Goal: Transaction & Acquisition: Purchase product/service

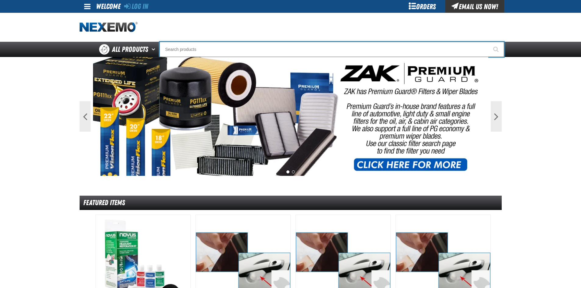
click at [223, 51] on input "Search" at bounding box center [331, 49] width 344 height 15
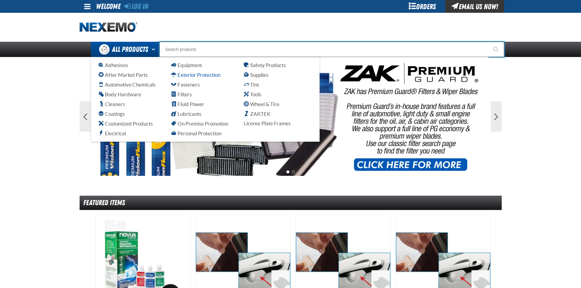
click at [202, 73] on span "Exterior Protection" at bounding box center [195, 75] width 49 height 6
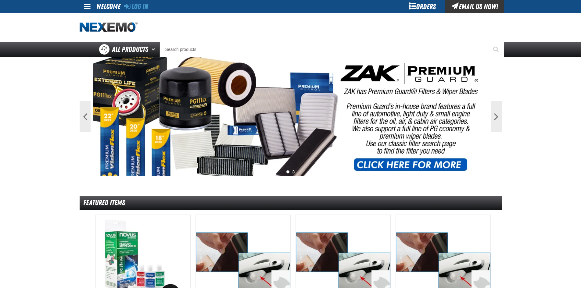
click at [418, 5] on div "Orders" at bounding box center [422, 6] width 46 height 13
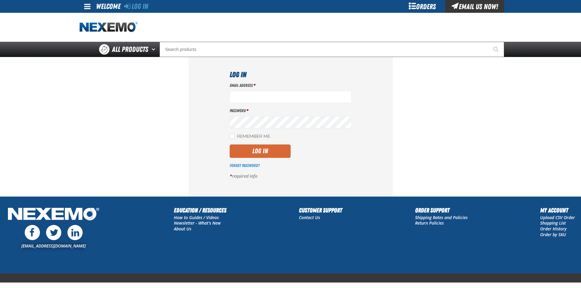
type input "bsmihula@vtaig.com"
click at [265, 151] on button "Log In" at bounding box center [260, 151] width 61 height 13
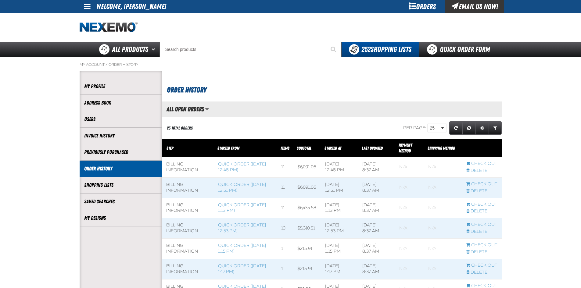
scroll to position [0, 0]
click at [451, 47] on link "Quick Order Form" at bounding box center [460, 49] width 83 height 15
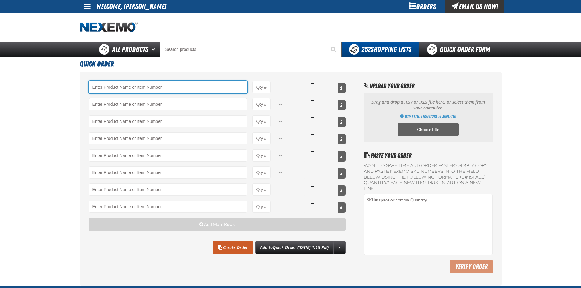
paste input "XUP24-100"
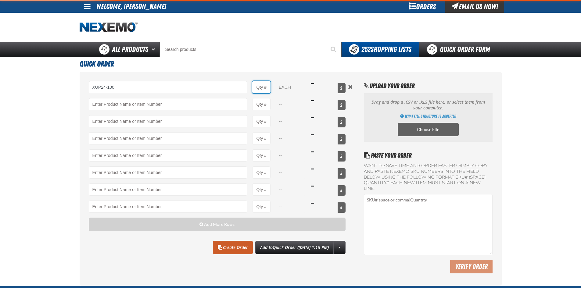
type input "XUP24-100 - 24&quot; XPEL ULTIMATE PLUS Paint Protection Film (24&quot;x100&#x2…"
type input "1"
select select "each"
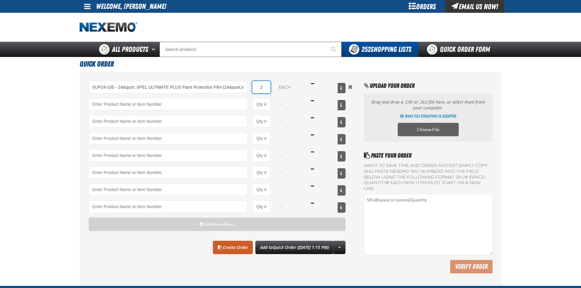
type input "2"
paste input "XPXRB3536-100"
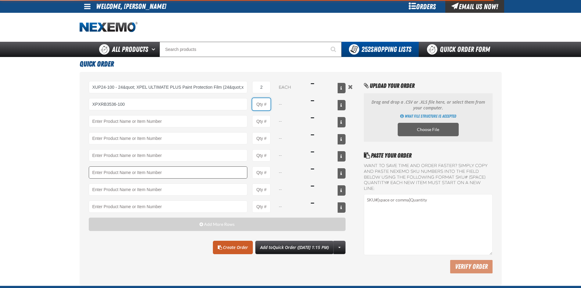
type input "XPXRB3536-100 - XPEL PRIME XR Black Nano-Ceramic 35% ( 36&quot; x 100&#x27;)"
type input "1"
select select "roll"
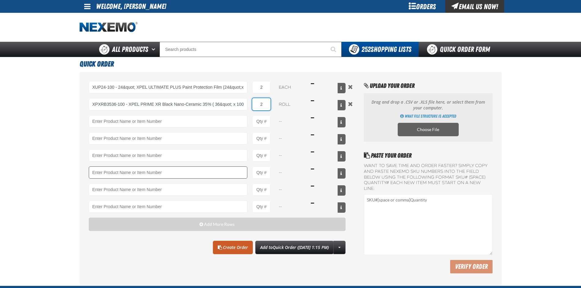
type input "2"
click at [213, 247] on link "Create Order" at bounding box center [233, 247] width 40 height 13
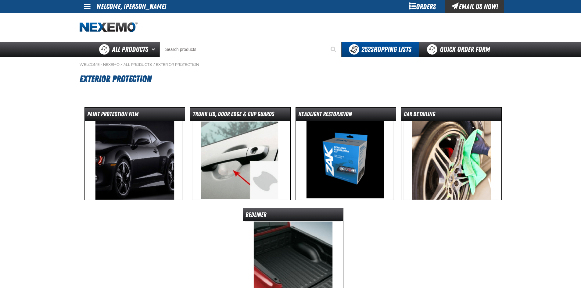
click at [159, 151] on img at bounding box center [135, 160] width 96 height 79
click at [144, 112] on dt "Paint Protection Film" at bounding box center [135, 115] width 100 height 11
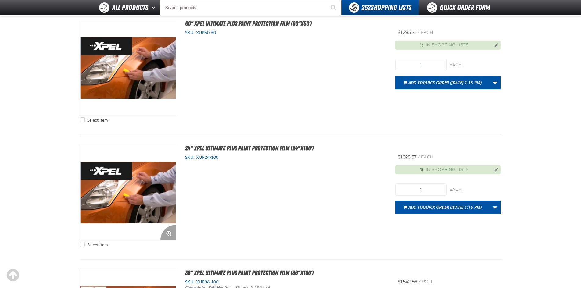
scroll to position [122, 0]
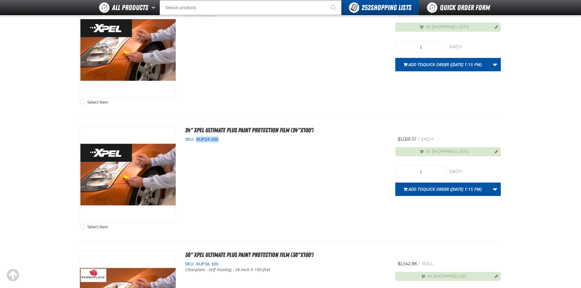
drag, startPoint x: 221, startPoint y: 139, endPoint x: 197, endPoint y: 140, distance: 24.1
click at [197, 140] on div "SKU: XUP24-100" at bounding box center [285, 140] width 201 height 6
copy span "XUP24-100"
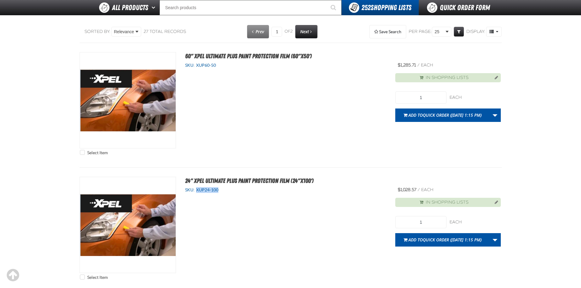
scroll to position [0, 0]
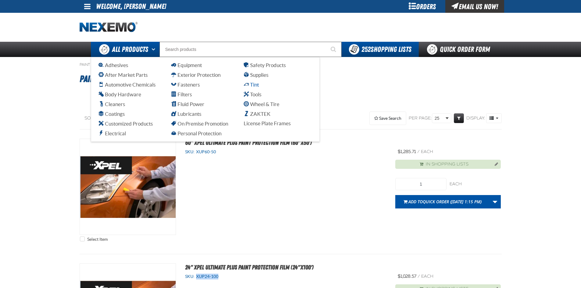
click at [254, 84] on span "Tint" at bounding box center [251, 85] width 15 height 6
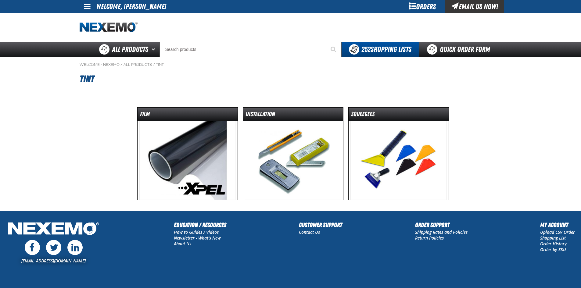
click at [197, 182] on img at bounding box center [187, 160] width 96 height 79
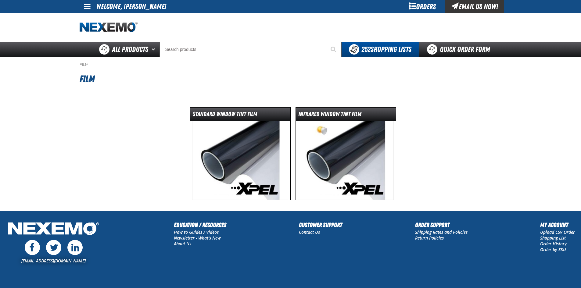
click at [341, 148] on img at bounding box center [346, 160] width 96 height 79
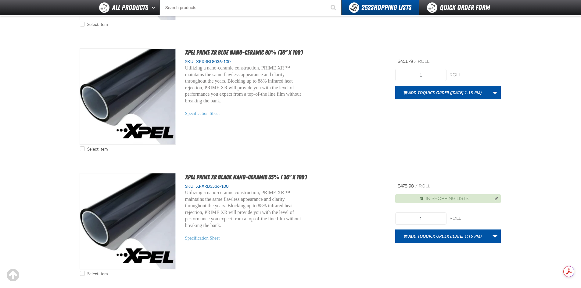
scroll to position [854, 0]
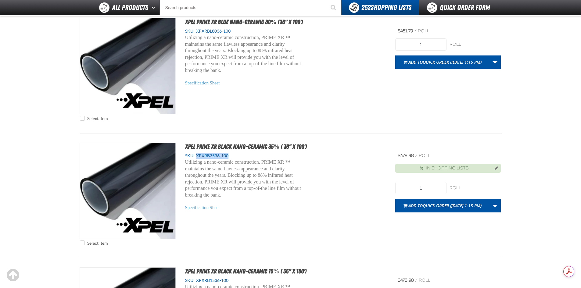
drag, startPoint x: 230, startPoint y: 156, endPoint x: 196, endPoint y: 157, distance: 33.6
click at [196, 157] on div "SKU: XPXRB3536-100" at bounding box center [285, 156] width 201 height 6
copy span "XPXRB3536-100"
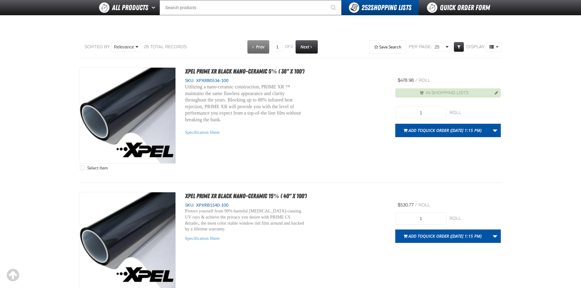
scroll to position [0, 0]
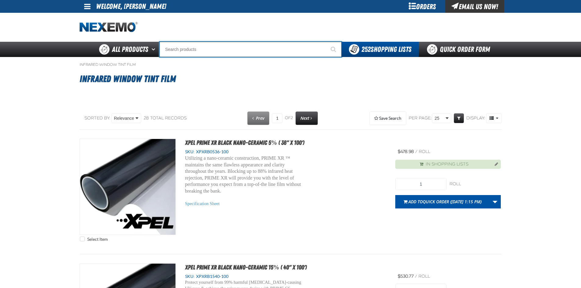
click at [200, 56] on input "Search" at bounding box center [250, 49] width 182 height 15
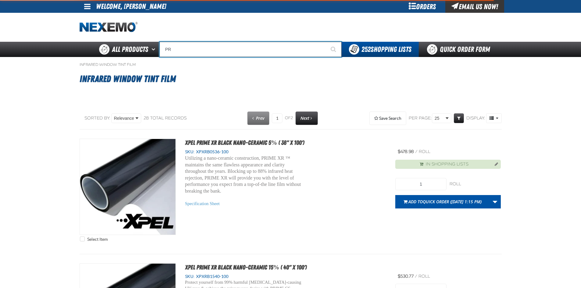
type input "PRI"
type input "PRICED TO"
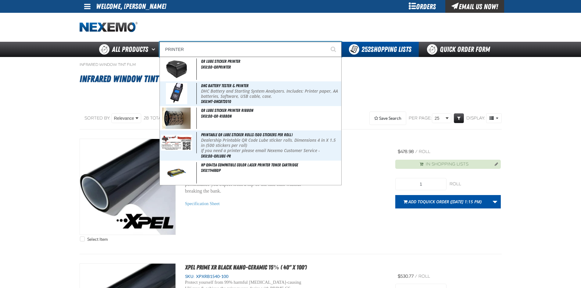
click at [326, 42] on button "Start Searching" at bounding box center [333, 49] width 15 height 15
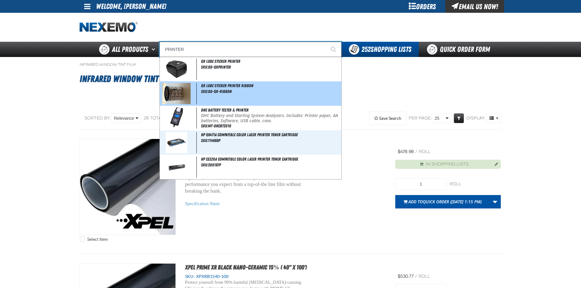
click at [220, 85] on span "QR Lube Sticker Printer Ribbon" at bounding box center [227, 85] width 52 height 5
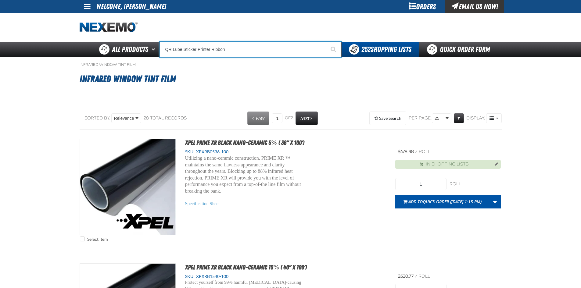
click at [238, 52] on input "QR Lube Sticker Printer Ribbon" at bounding box center [250, 49] width 182 height 15
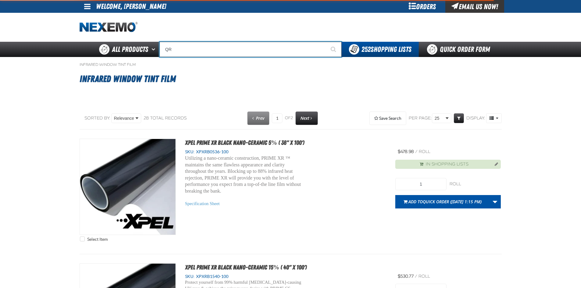
type input "Q"
type input "PRINTER"
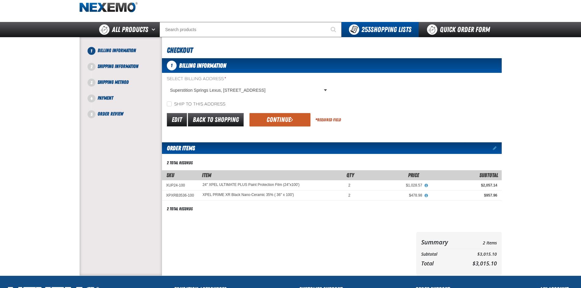
scroll to position [30, 0]
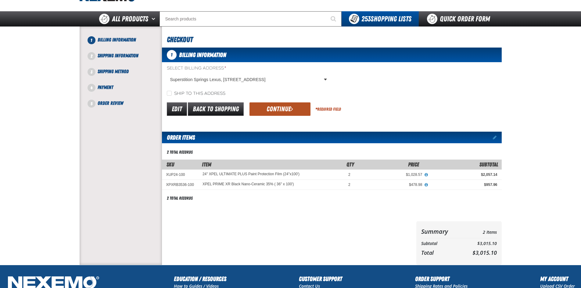
click at [288, 115] on button "Continue" at bounding box center [279, 108] width 61 height 13
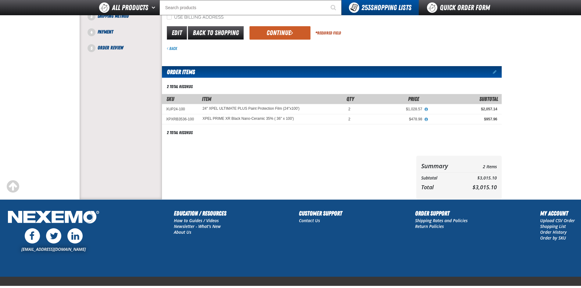
scroll to position [0, 0]
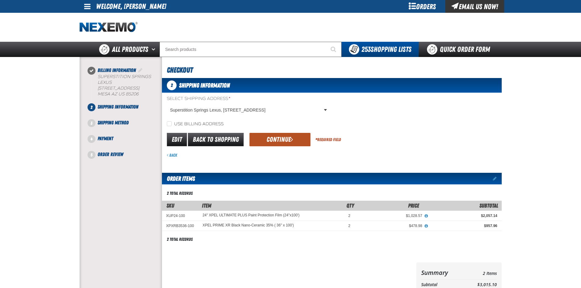
click at [291, 136] on button "Continue" at bounding box center [279, 139] width 61 height 13
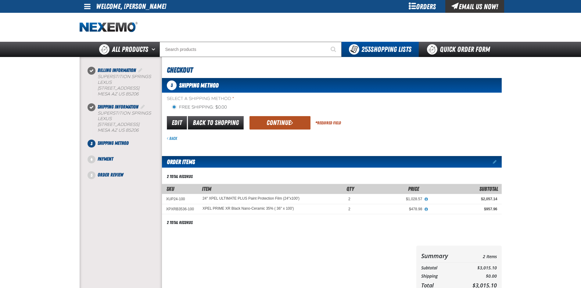
click at [294, 123] on button "Continue" at bounding box center [279, 122] width 61 height 13
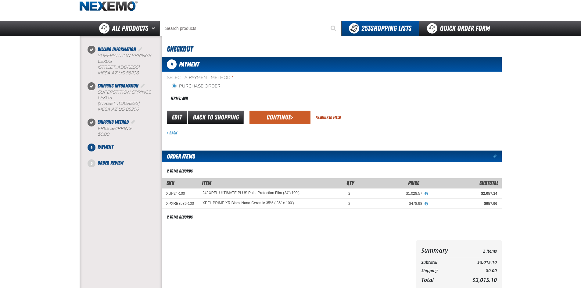
scroll to position [30, 0]
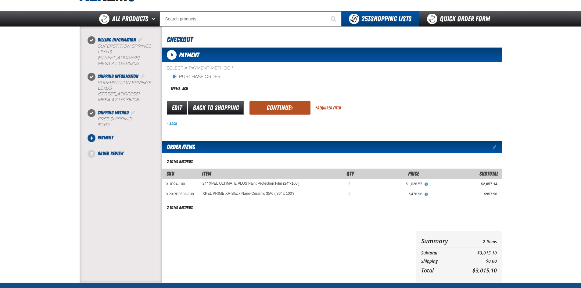
click at [291, 111] on button "Continue" at bounding box center [279, 107] width 61 height 13
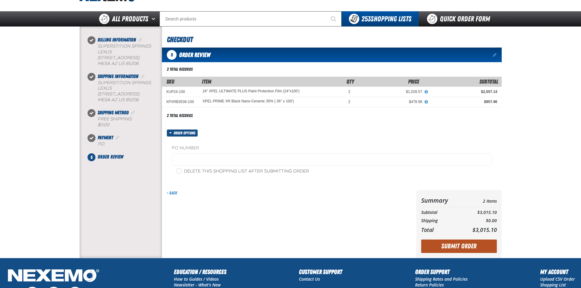
click at [469, 244] on button "Submit Order" at bounding box center [459, 246] width 76 height 13
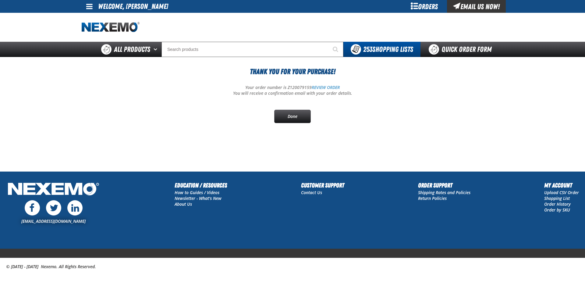
click at [419, 5] on div "Orders" at bounding box center [425, 6] width 46 height 13
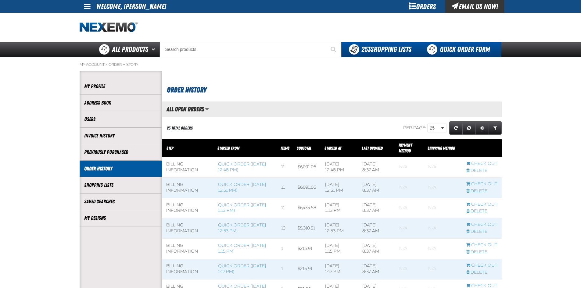
scroll to position [0, 0]
click at [449, 52] on link "Quick Order Form" at bounding box center [460, 49] width 83 height 15
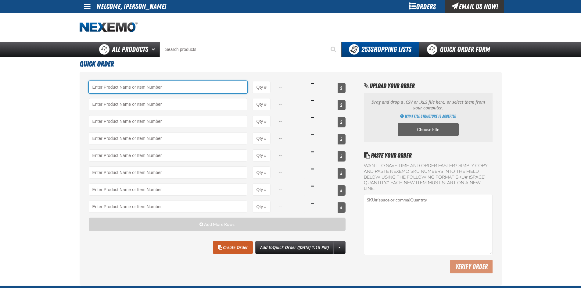
paste input "DD-QRLUBE-PR"
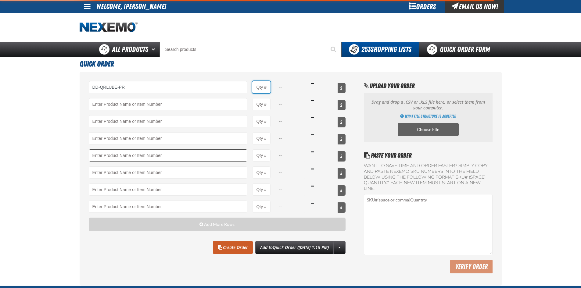
type input "DD-QRLUBE-PR - Printable QR Lube Sticker Rolls (500 stickers per roll)"
type input "1"
select select "roll"
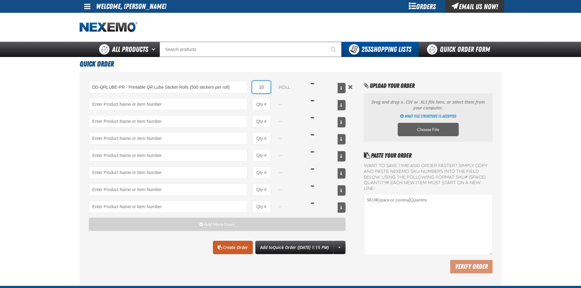
type input "10"
click at [23, 138] on main "Quick Order DD-QRLUBE-PR - Printable QR Lube Sticker Rolls (500 stickers per ro…" at bounding box center [290, 171] width 581 height 229
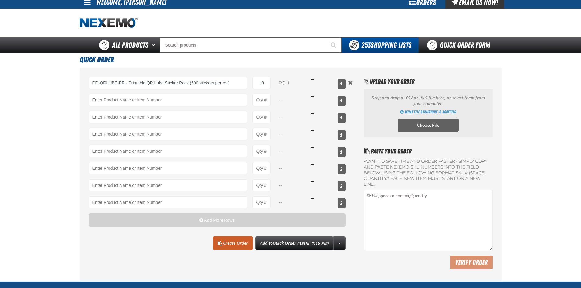
scroll to position [30, 0]
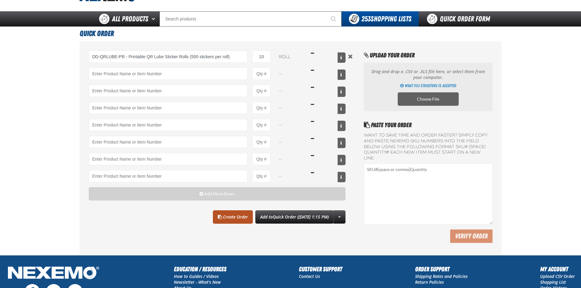
click at [227, 216] on link "Create Order" at bounding box center [233, 216] width 40 height 13
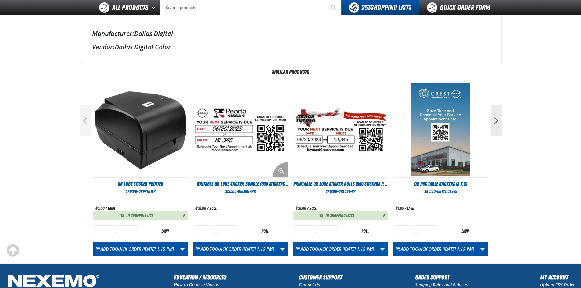
scroll to position [213, 0]
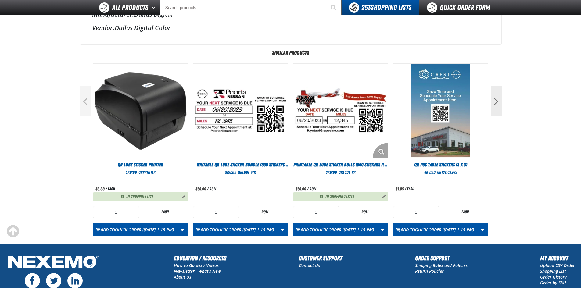
click at [350, 121] on img "View Details of the Printable QR Lube Sticker Rolls (500 stickers per roll)" at bounding box center [340, 111] width 95 height 95
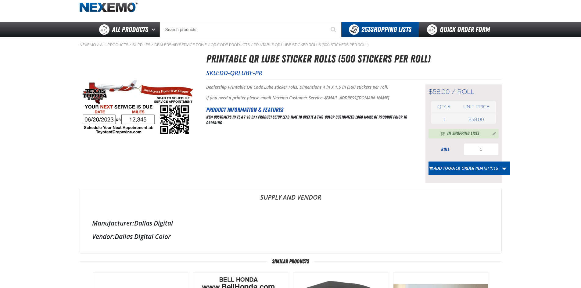
scroll to position [30, 0]
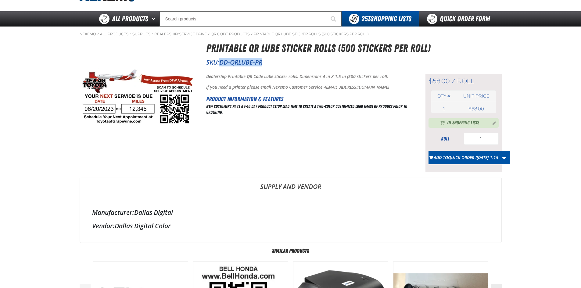
drag, startPoint x: 267, startPoint y: 63, endPoint x: 221, endPoint y: 64, distance: 46.1
click at [221, 64] on p "SKU: DD-QRLUBE-PR" at bounding box center [353, 62] width 295 height 9
copy span "DD-QRLUBE-PR"
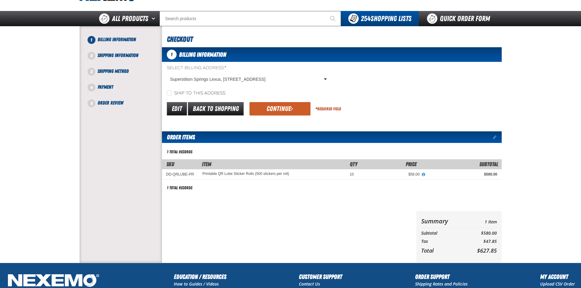
scroll to position [30, 0]
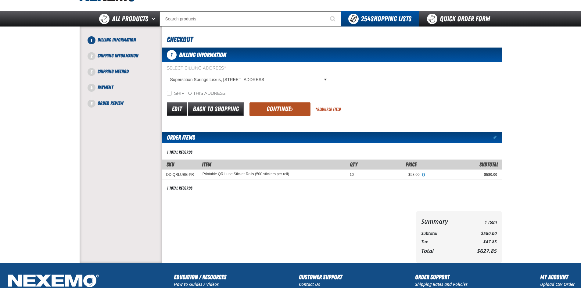
click at [275, 104] on button "Continue" at bounding box center [279, 108] width 61 height 13
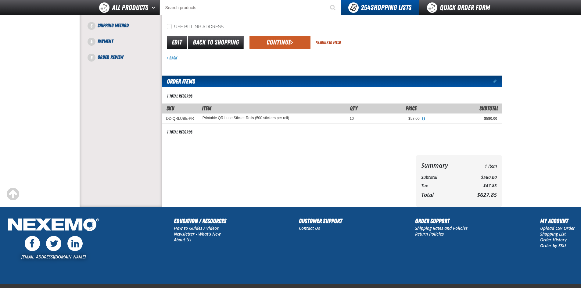
scroll to position [57, 0]
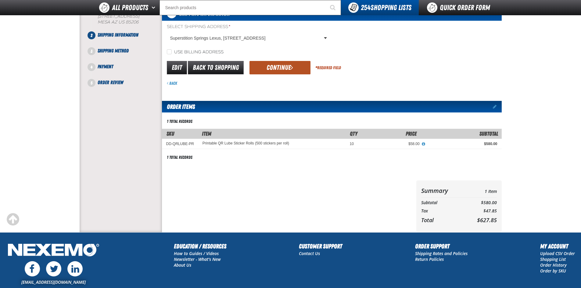
click at [291, 67] on span "submit" at bounding box center [292, 67] width 2 height 7
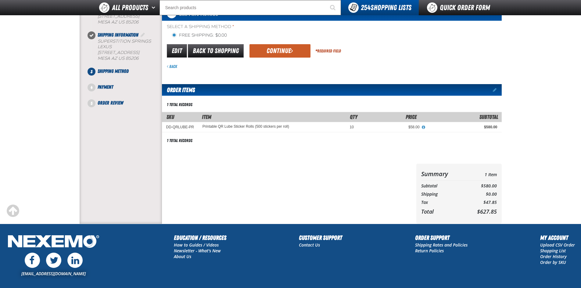
click at [291, 44] on button "Continue" at bounding box center [279, 50] width 61 height 13
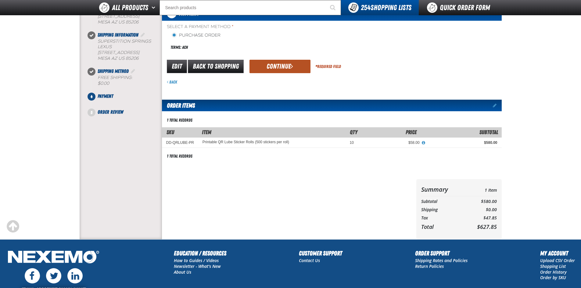
click at [291, 68] on span "submit" at bounding box center [292, 66] width 2 height 7
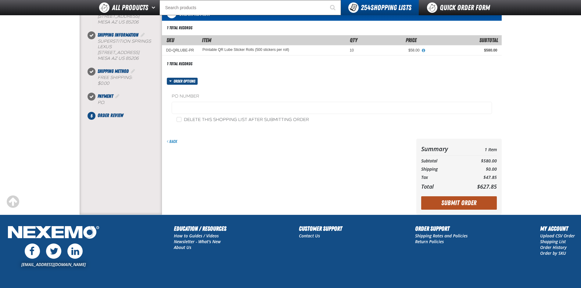
click at [448, 203] on button "Submit Order" at bounding box center [459, 202] width 76 height 13
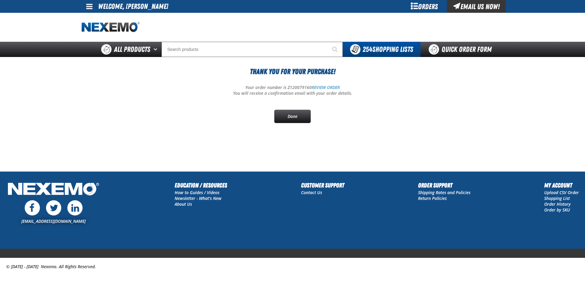
drag, startPoint x: 295, startPoint y: 118, endPoint x: 298, endPoint y: 127, distance: 9.4
click at [295, 118] on link "Done" at bounding box center [292, 116] width 37 height 13
